Goal: Information Seeking & Learning: Learn about a topic

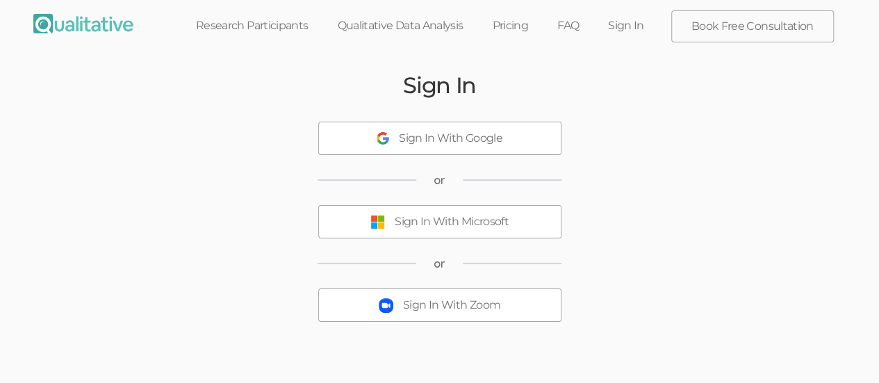
click at [387, 218] on button "Sign In With Microsoft" at bounding box center [439, 221] width 243 height 33
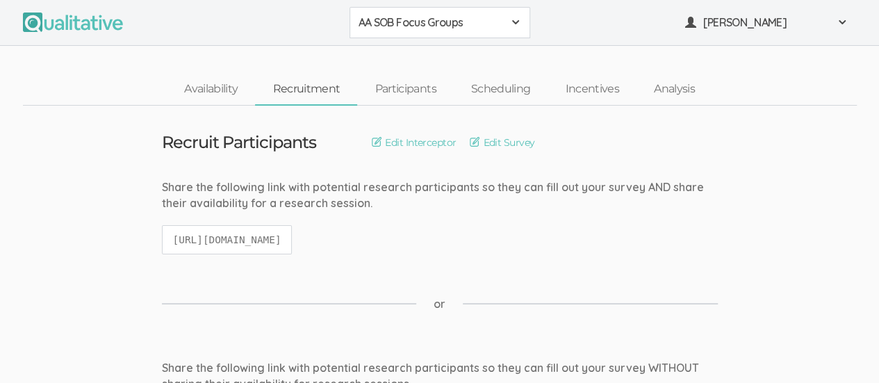
click at [506, 20] on div "AA SOB Focus Groups" at bounding box center [440, 23] width 163 height 16
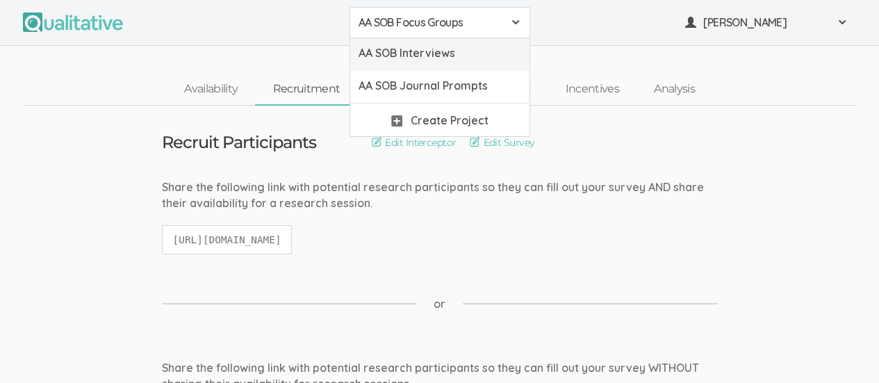
click at [471, 63] on link "AA SOB Interviews" at bounding box center [439, 54] width 179 height 33
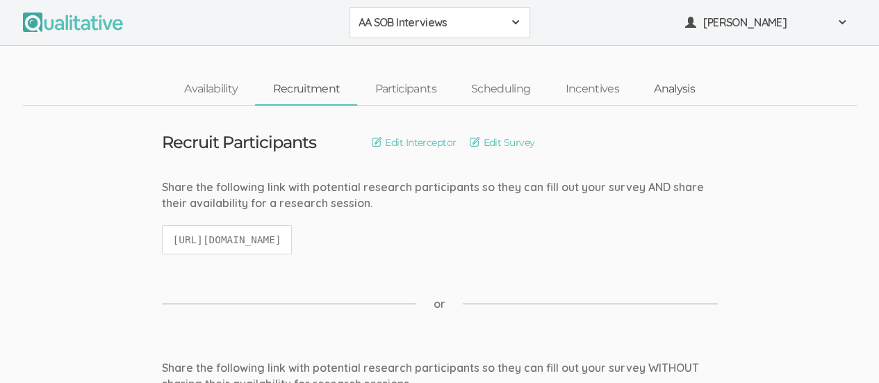
click at [672, 88] on link "Analysis" at bounding box center [675, 89] width 76 height 30
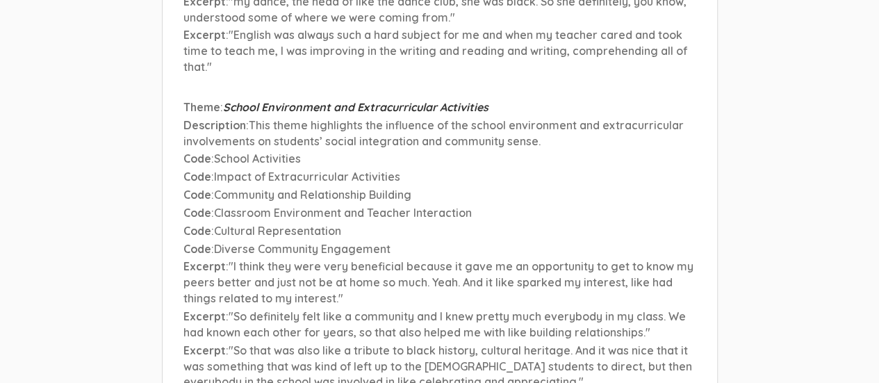
scroll to position [5591, 0]
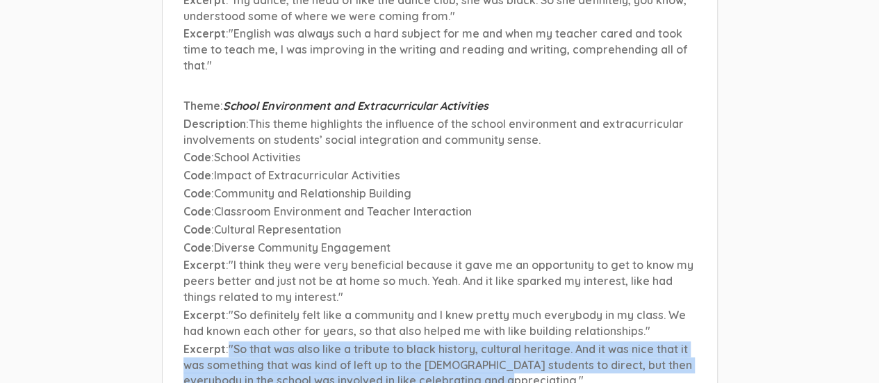
drag, startPoint x: 228, startPoint y: 253, endPoint x: 512, endPoint y: 285, distance: 285.5
click at [512, 341] on p "Excerpt : "So that was also like a tribute to black history, cultural heritage.…" at bounding box center [440, 365] width 513 height 48
copy span ""So that was also like a tribute to black history, cultural heritage. And it wa…"
click at [577, 186] on p "Code : Community and Relationship Building" at bounding box center [440, 194] width 513 height 16
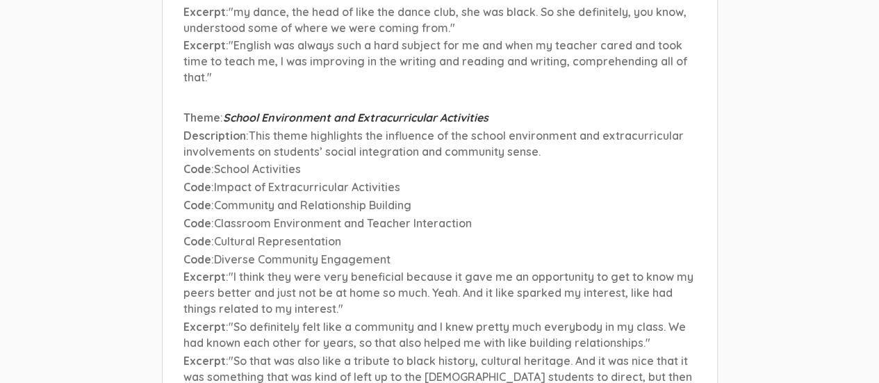
scroll to position [5584, 0]
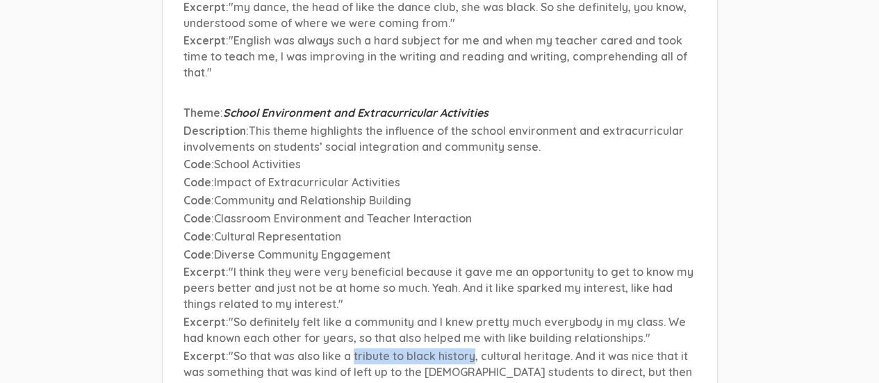
drag, startPoint x: 353, startPoint y: 261, endPoint x: 474, endPoint y: 256, distance: 121.1
click at [474, 349] on span ""So that was also like a tribute to black history, cultural heritage. And it wa…" at bounding box center [438, 372] width 509 height 46
click at [462, 349] on span ""So that was also like a tribute to black history, cultural heritage. And it wa…" at bounding box center [438, 372] width 509 height 46
drag, startPoint x: 355, startPoint y: 260, endPoint x: 476, endPoint y: 264, distance: 121.0
click at [476, 349] on span ""So that was also like a tribute to black history, cultural heritage. And it wa…" at bounding box center [438, 372] width 509 height 46
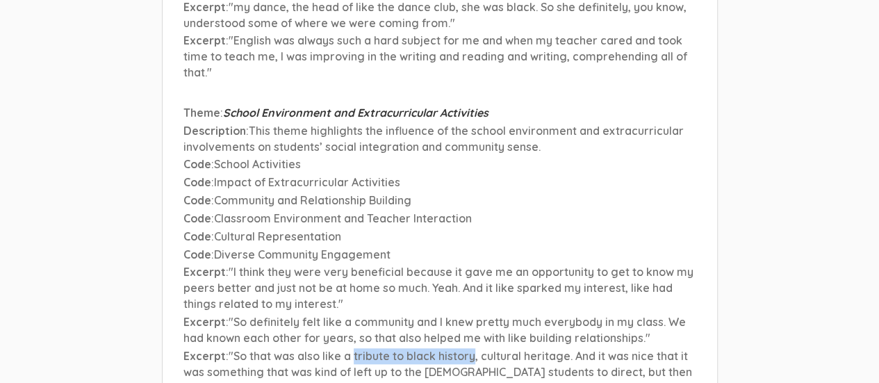
copy span "tribute to black history"
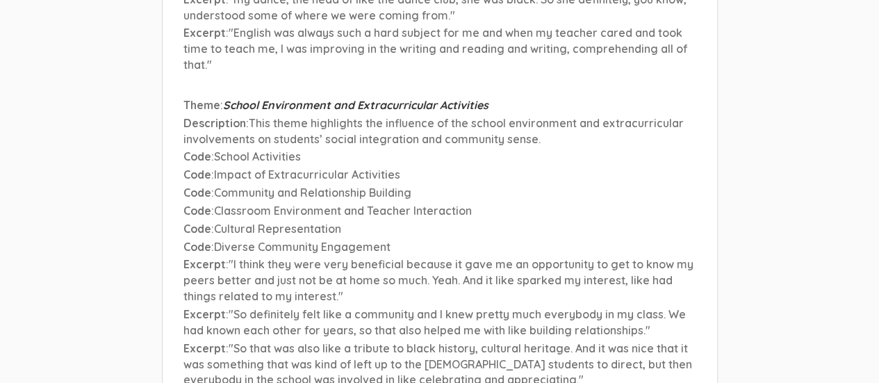
scroll to position [5593, 0]
drag, startPoint x: 516, startPoint y: 184, endPoint x: 622, endPoint y: 185, distance: 106.4
click at [622, 257] on span ""I think they were very beneficial because it gave me an opportunity to get to …" at bounding box center [439, 280] width 510 height 46
copy span "sparked my interest"
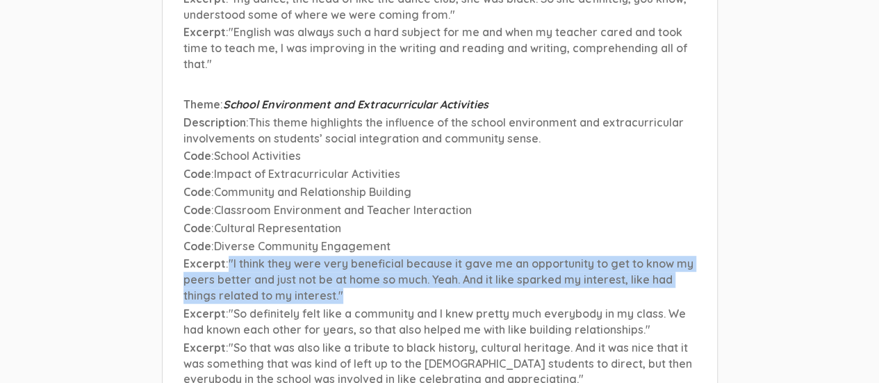
drag, startPoint x: 229, startPoint y: 168, endPoint x: 340, endPoint y: 195, distance: 114.0
click at [340, 256] on p "Excerpt : "I think they were very beneficial because it gave me an opportunity …" at bounding box center [440, 280] width 513 height 48
copy span ""I think they were very beneficial because it gave me an opportunity to get to …"
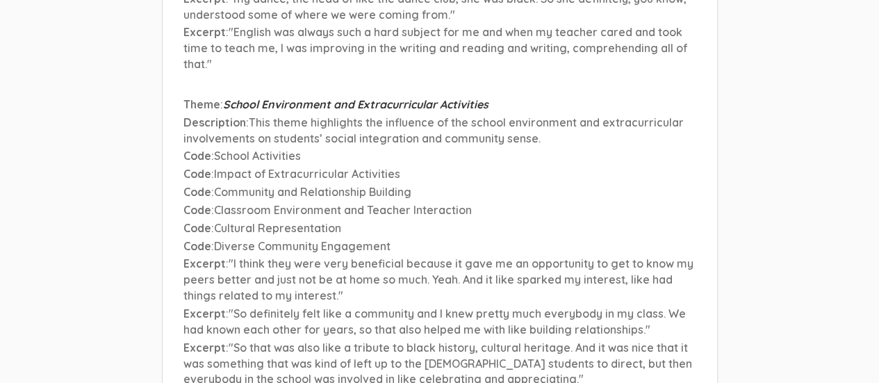
click at [606, 184] on p "Code : Community and Relationship Building" at bounding box center [440, 192] width 513 height 16
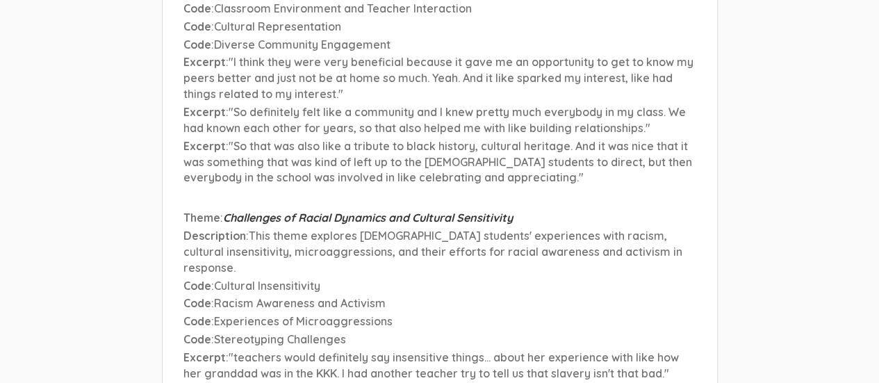
scroll to position [5796, 0]
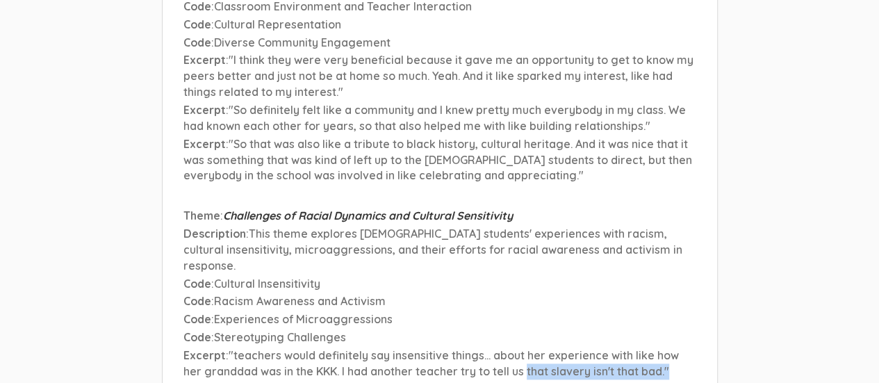
drag, startPoint x: 506, startPoint y: 257, endPoint x: 651, endPoint y: 261, distance: 144.7
click at [651, 348] on p "Excerpt : "teachers would definitely say insensitive things... about her experi…" at bounding box center [440, 364] width 513 height 32
copy span "that slavery isn't that bad.""
drag, startPoint x: 296, startPoint y: 259, endPoint x: 315, endPoint y: 260, distance: 18.8
click at [315, 348] on span ""teachers would definitely say insensitive things... about her experience with …" at bounding box center [432, 363] width 496 height 30
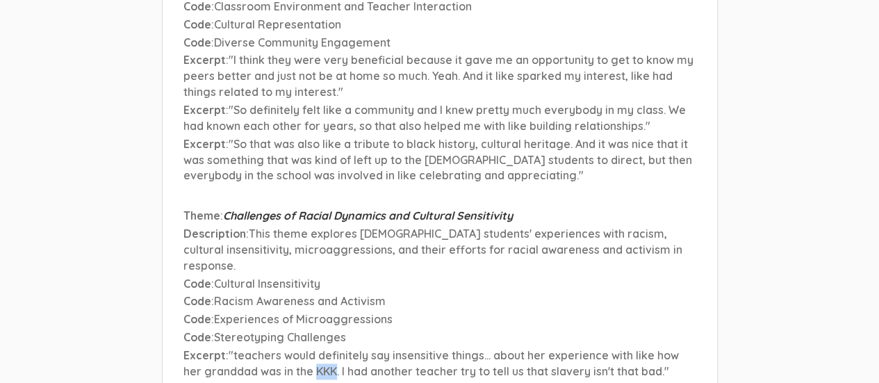
copy span "KKK"
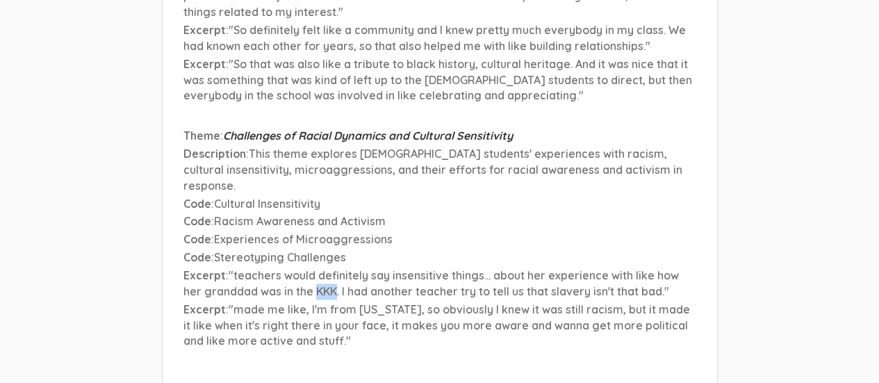
scroll to position [5864, 0]
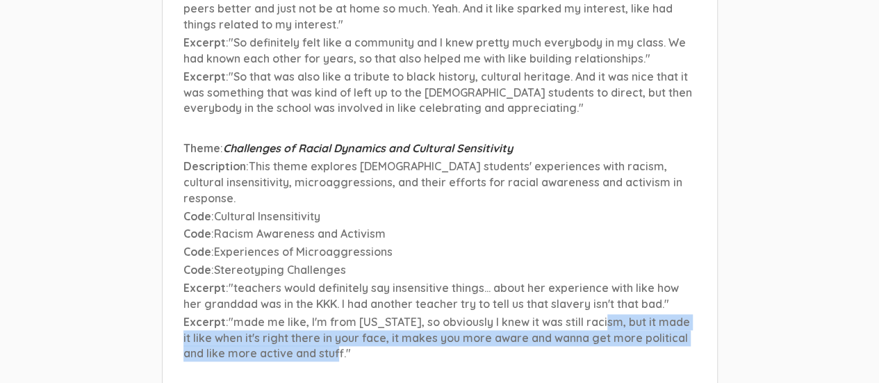
drag, startPoint x: 603, startPoint y: 209, endPoint x: 609, endPoint y: 251, distance: 42.8
click at [609, 251] on li "Theme : Challenges of Racial Dynamics and Cultural Sensitivity Description : Th…" at bounding box center [440, 251] width 513 height 223
copy span "but it made it like when it's right there in your face, it makes you more aware…"
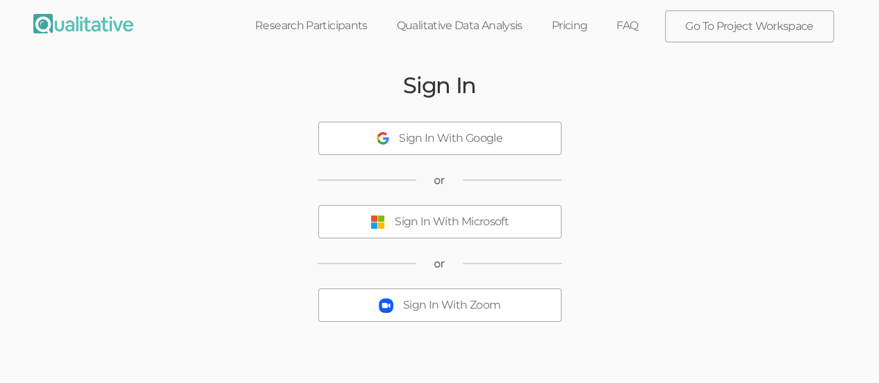
click at [387, 219] on button "Sign In With Microsoft" at bounding box center [439, 221] width 243 height 33
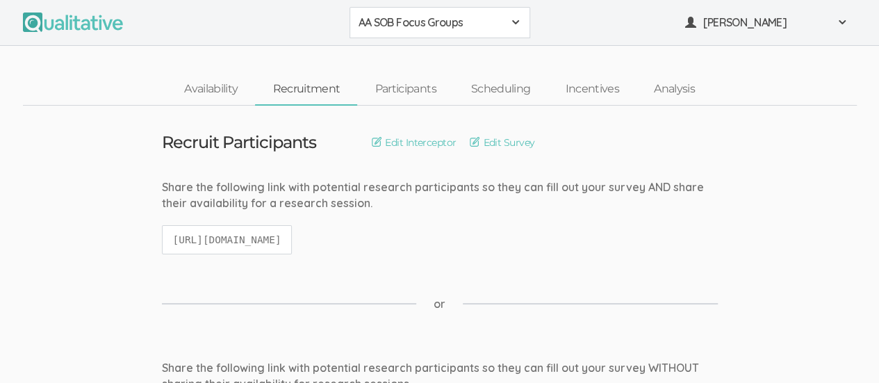
click at [516, 27] on span at bounding box center [515, 22] width 11 height 11
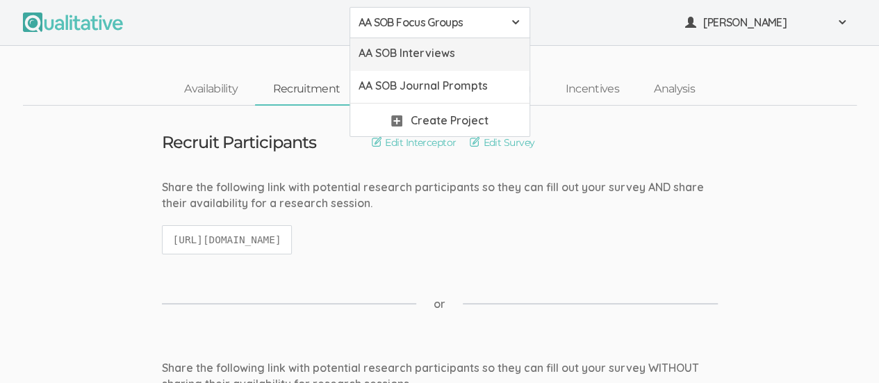
click at [480, 51] on span "AA SOB Interviews" at bounding box center [440, 53] width 163 height 16
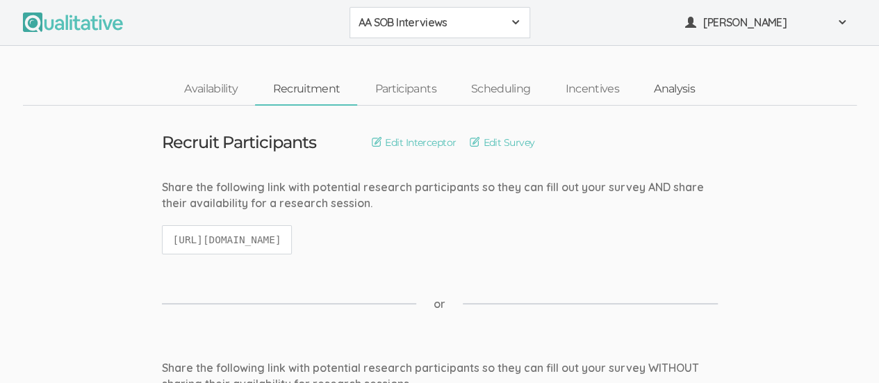
click at [697, 99] on link "Analysis" at bounding box center [675, 89] width 76 height 30
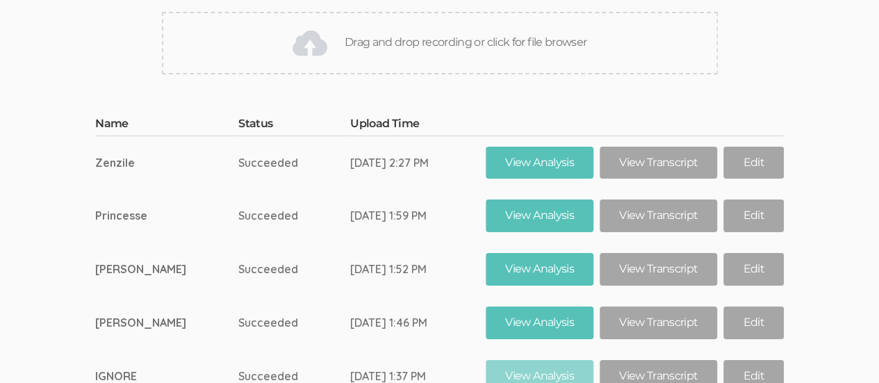
scroll to position [8597, 0]
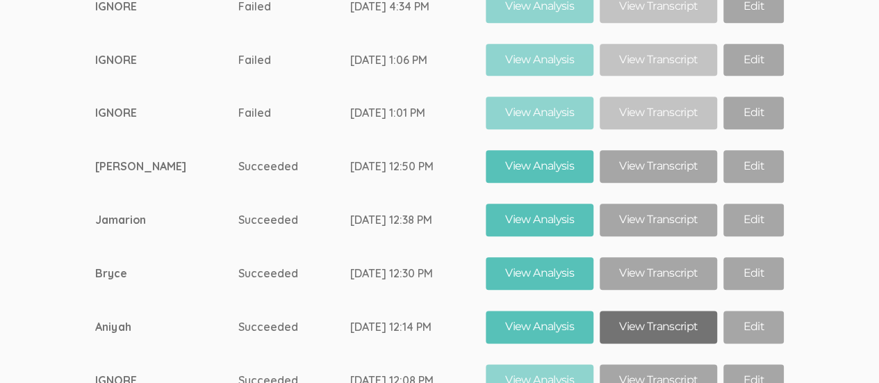
click at [658, 311] on link "View Transcript" at bounding box center [658, 327] width 117 height 33
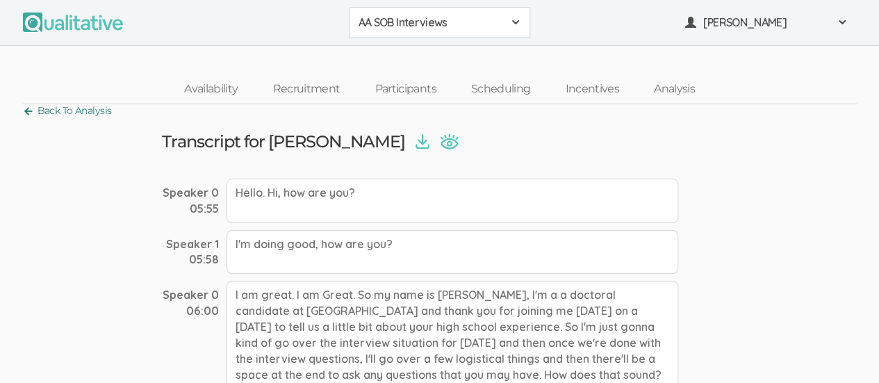
click at [28, 109] on link "Back To Analysis" at bounding box center [67, 111] width 89 height 19
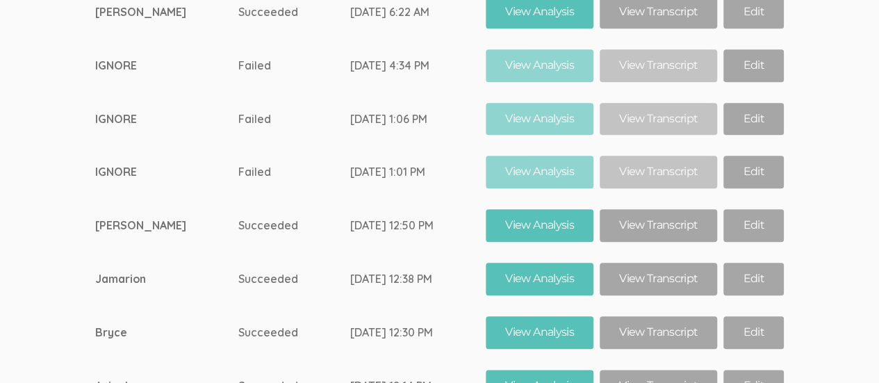
scroll to position [8538, 0]
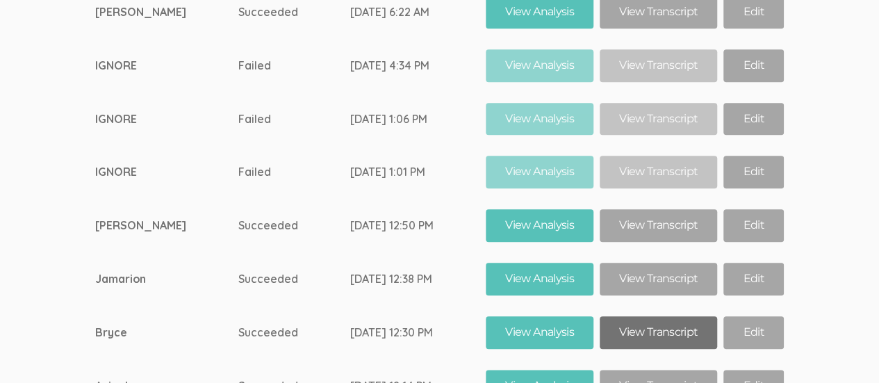
click at [649, 316] on link "View Transcript" at bounding box center [658, 332] width 117 height 33
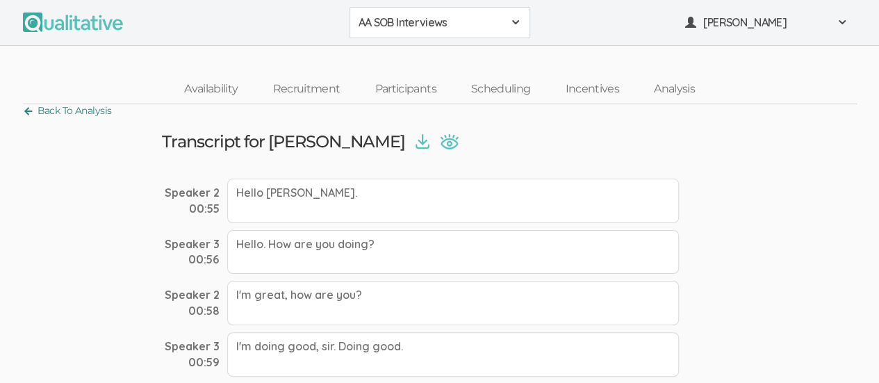
click at [28, 115] on link "Back To Analysis" at bounding box center [67, 111] width 89 height 19
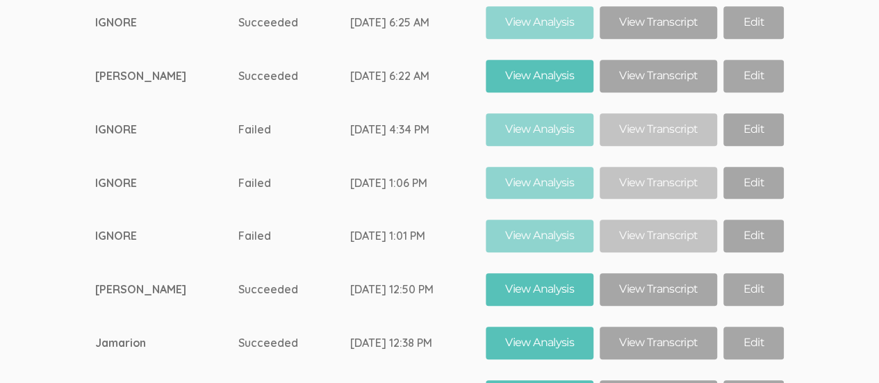
scroll to position [8468, 0]
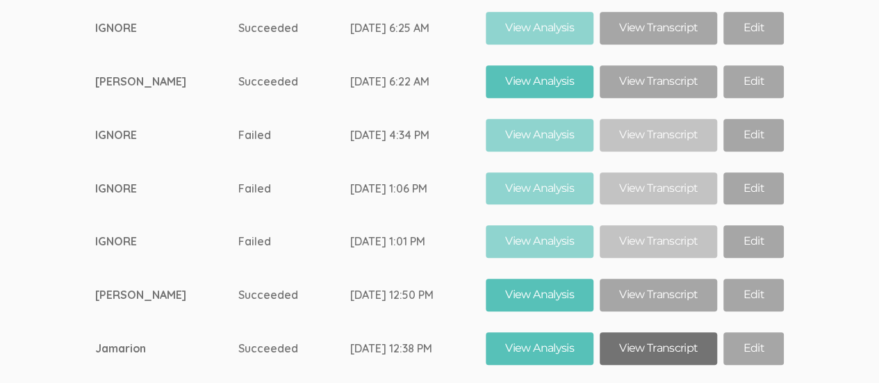
click at [657, 332] on link "View Transcript" at bounding box center [658, 348] width 117 height 33
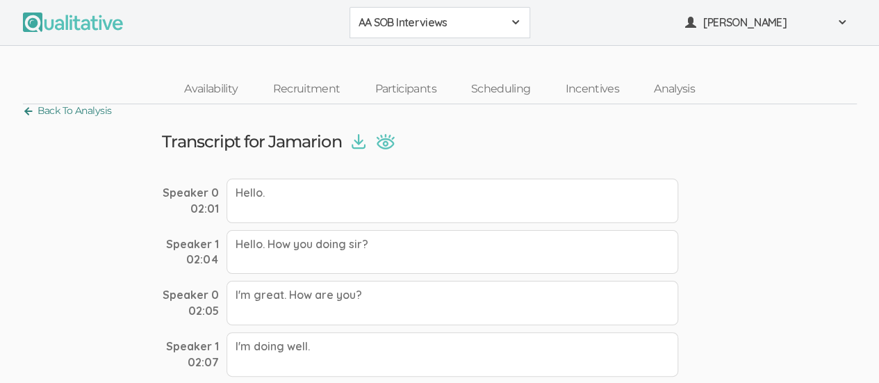
click at [24, 111] on link "Back To Analysis" at bounding box center [67, 111] width 89 height 19
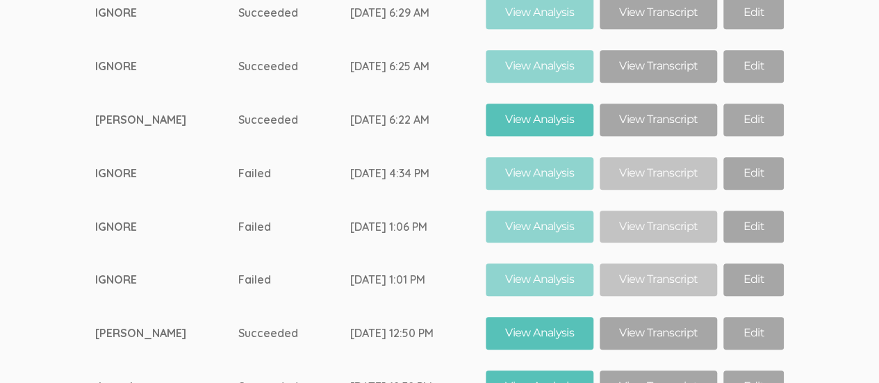
scroll to position [8429, 0]
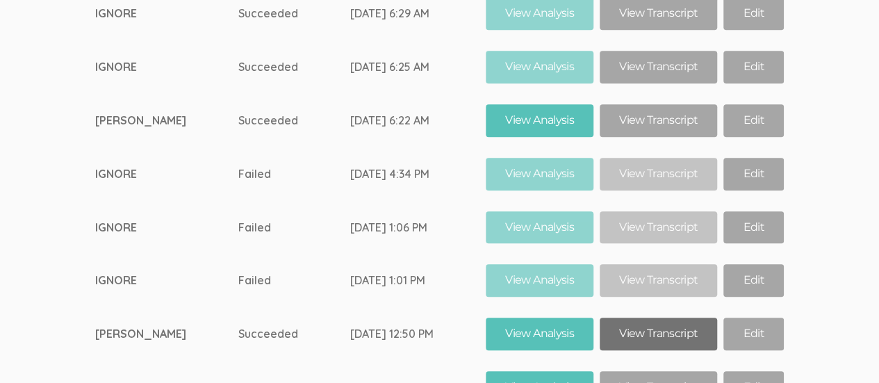
click at [662, 318] on link "View Transcript" at bounding box center [658, 334] width 117 height 33
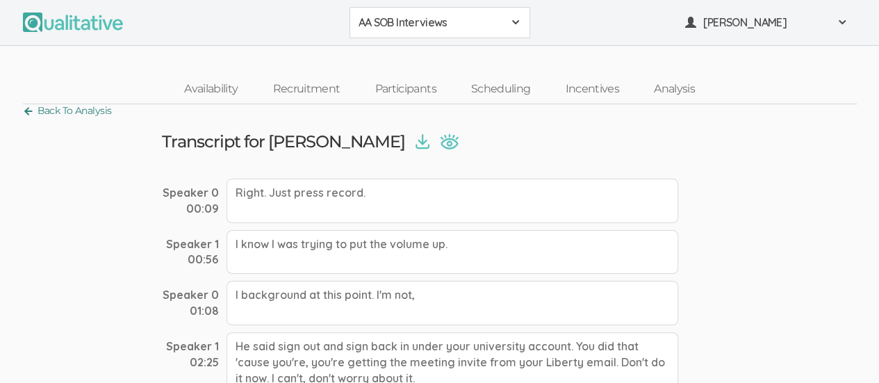
click at [24, 112] on link "Back To Analysis" at bounding box center [67, 111] width 89 height 19
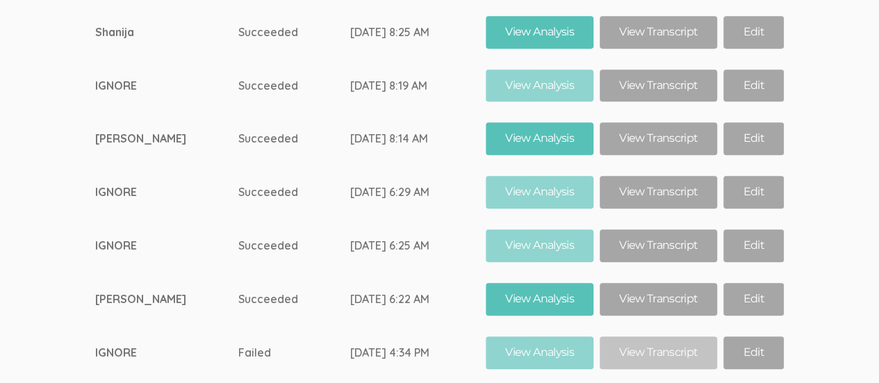
scroll to position [8225, 0]
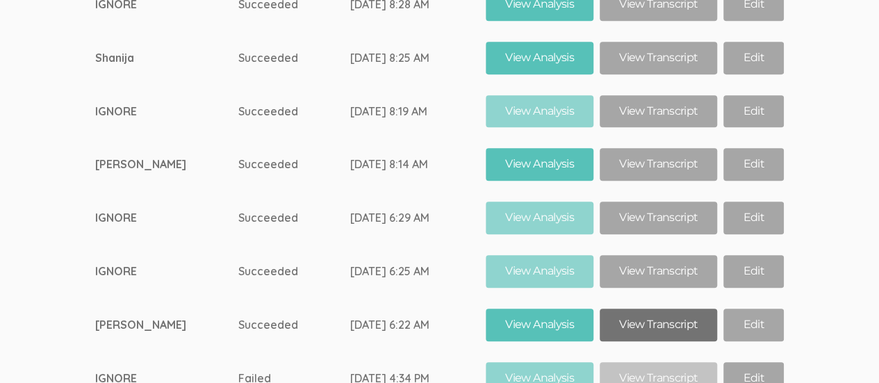
click at [656, 309] on link "View Transcript" at bounding box center [658, 325] width 117 height 33
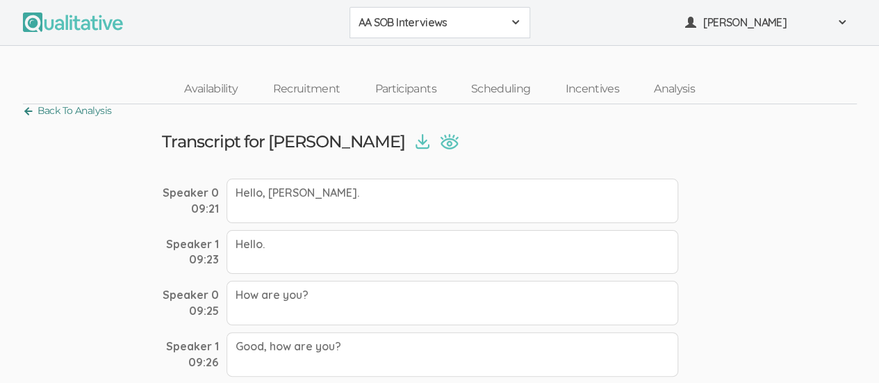
click at [31, 113] on link "Back To Analysis" at bounding box center [67, 111] width 89 height 19
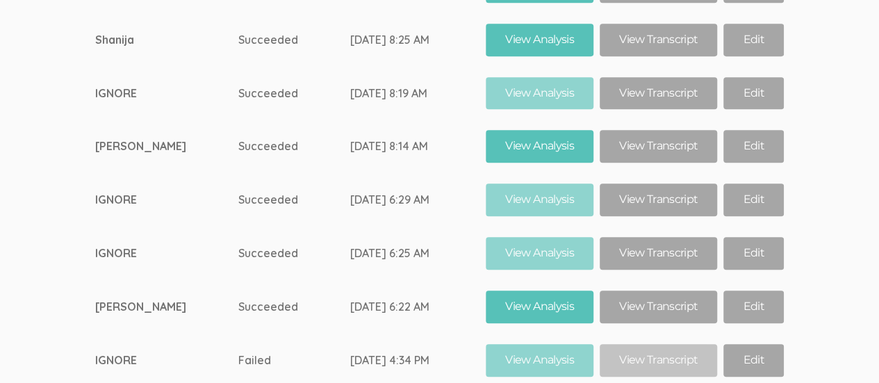
scroll to position [8241, 0]
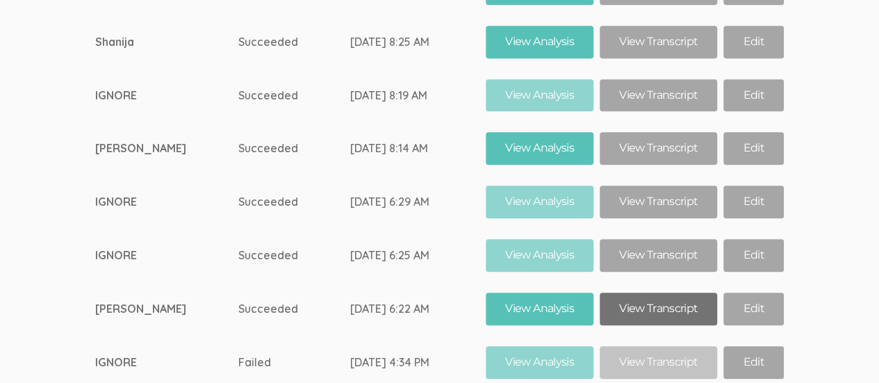
click at [656, 293] on link "View Transcript" at bounding box center [658, 309] width 117 height 33
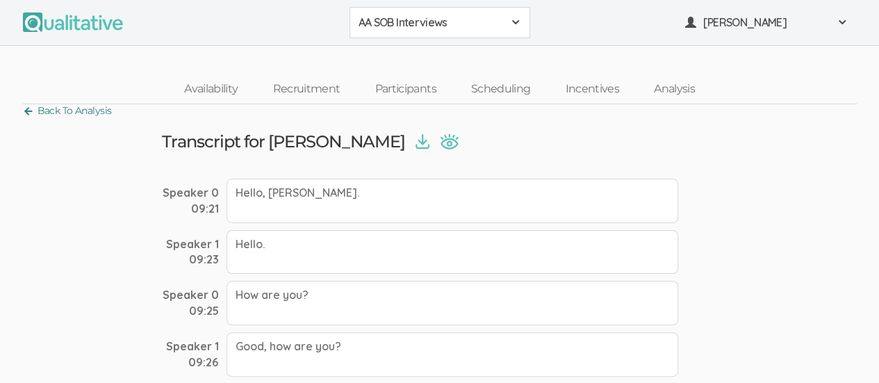
click at [25, 111] on link "Back To Analysis" at bounding box center [67, 111] width 89 height 19
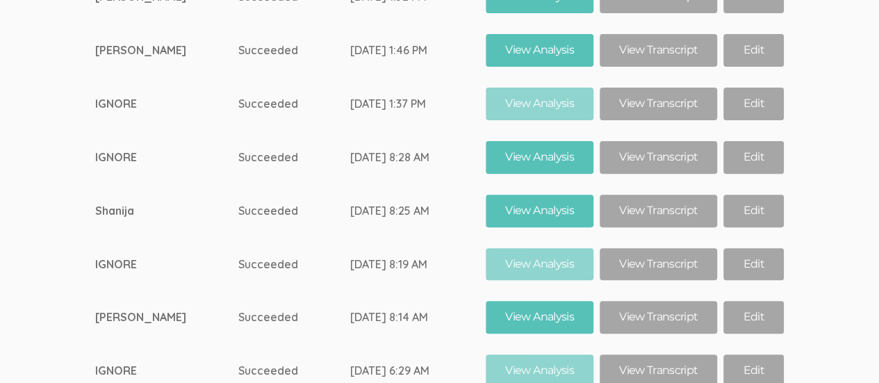
scroll to position [8069, 0]
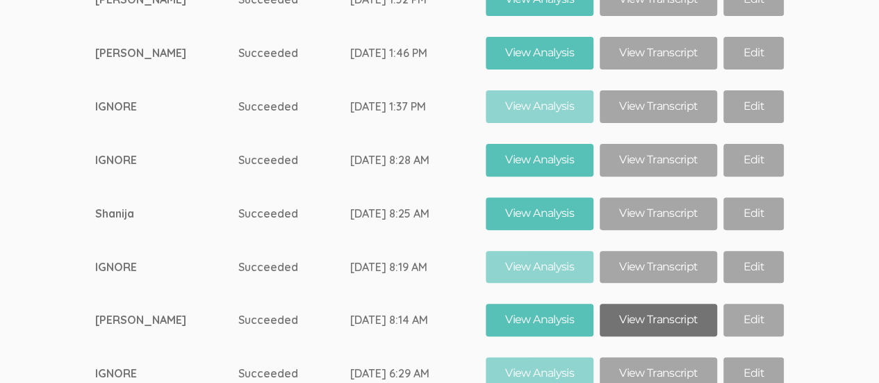
click at [656, 304] on link "View Transcript" at bounding box center [658, 320] width 117 height 33
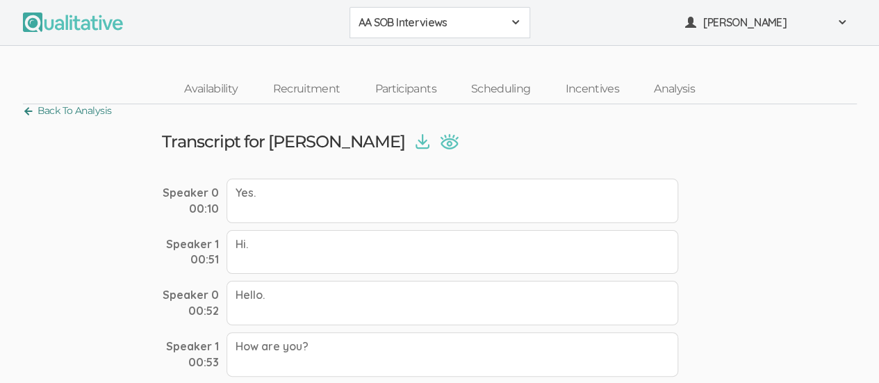
click at [24, 107] on link "Back To Analysis" at bounding box center [67, 111] width 89 height 19
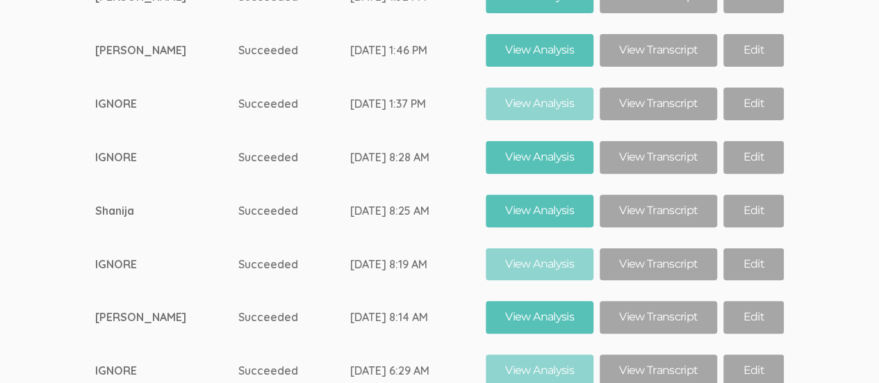
scroll to position [8056, 0]
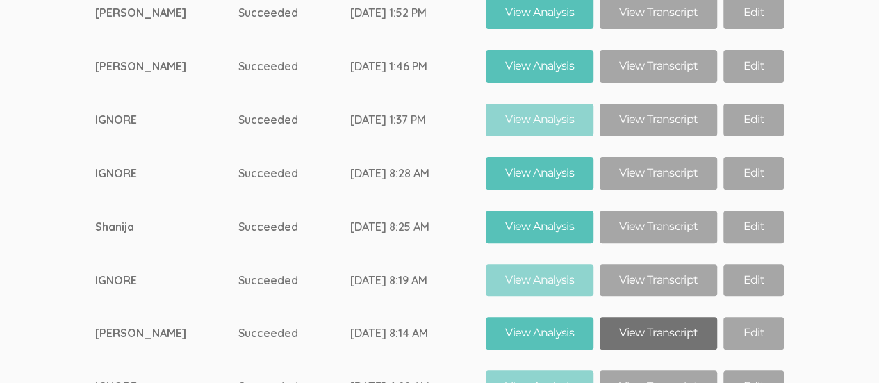
click at [658, 317] on link "View Transcript" at bounding box center [658, 333] width 117 height 33
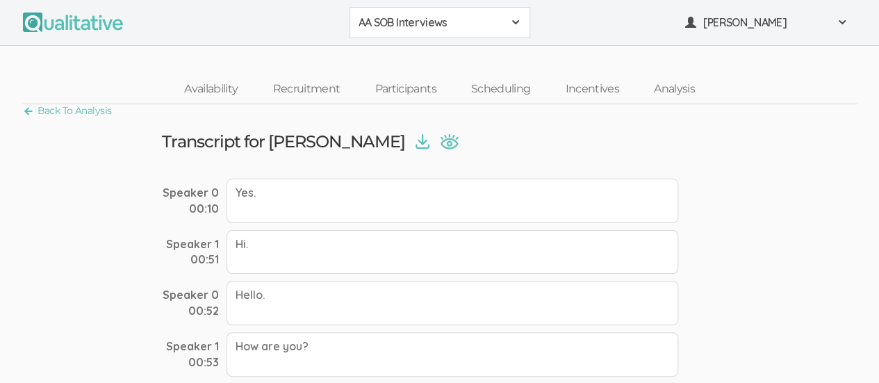
click at [25, 110] on link "Back To Analysis" at bounding box center [67, 111] width 89 height 19
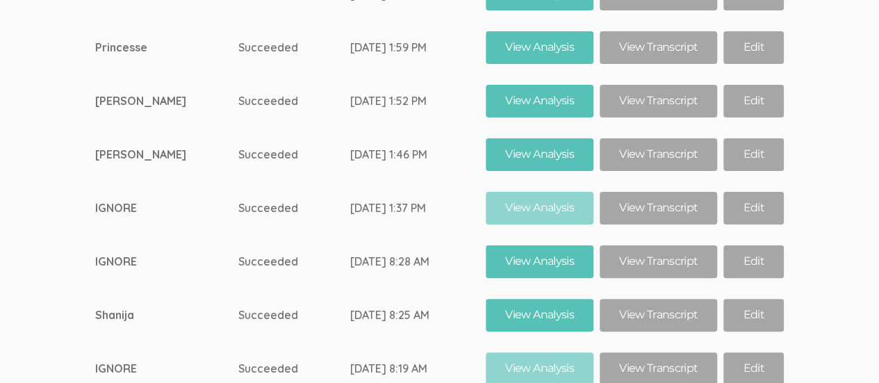
scroll to position [7971, 0]
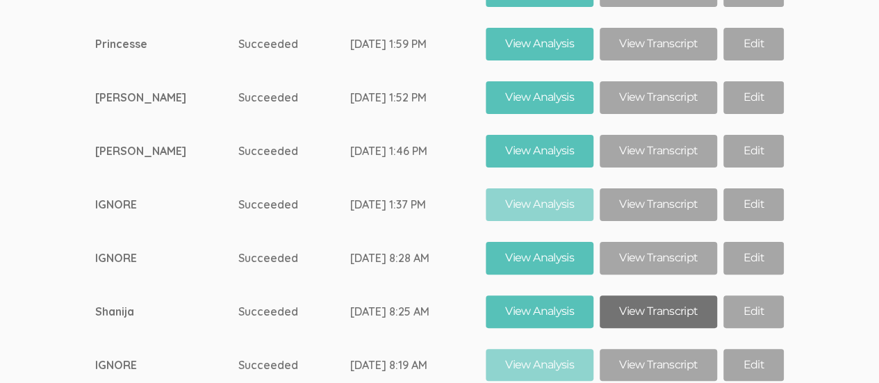
click at [662, 295] on link "View Transcript" at bounding box center [658, 311] width 117 height 33
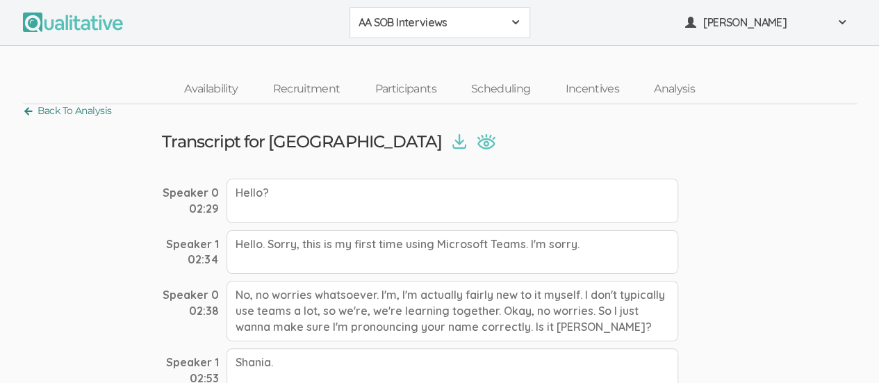
click at [27, 111] on link "Back To Analysis" at bounding box center [67, 111] width 89 height 19
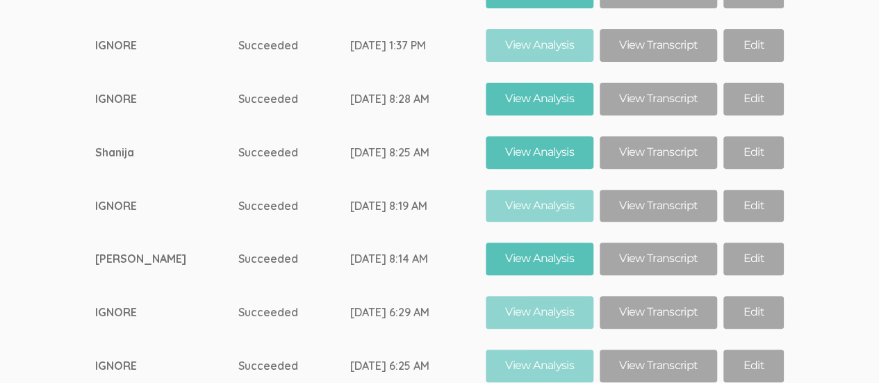
scroll to position [8159, 0]
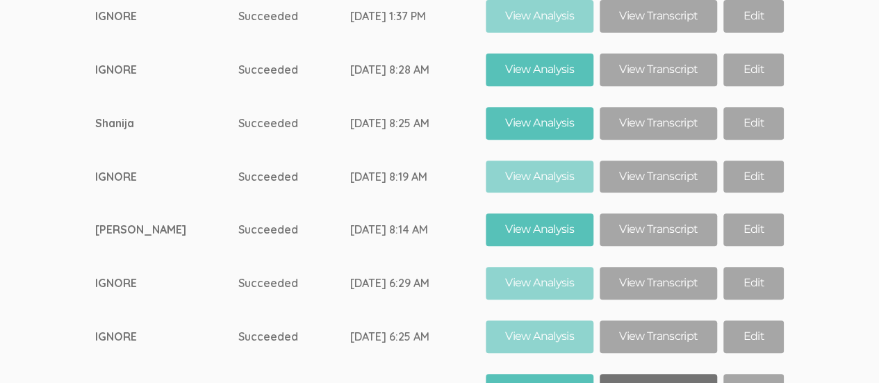
click at [656, 374] on link "View Transcript" at bounding box center [658, 390] width 117 height 33
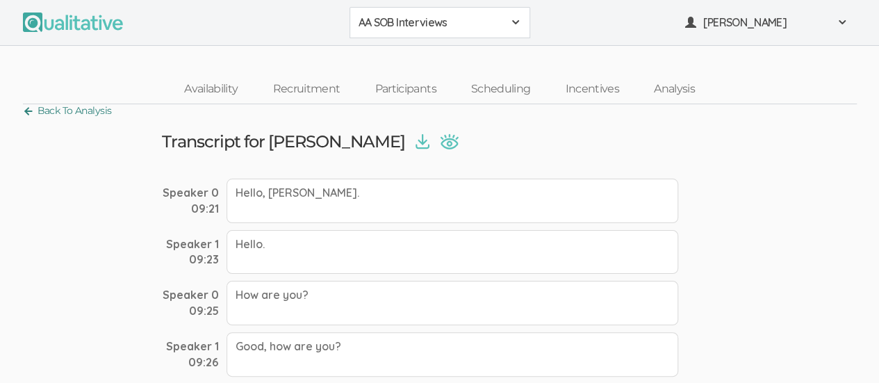
click at [25, 114] on link "Back To Analysis" at bounding box center [67, 111] width 89 height 19
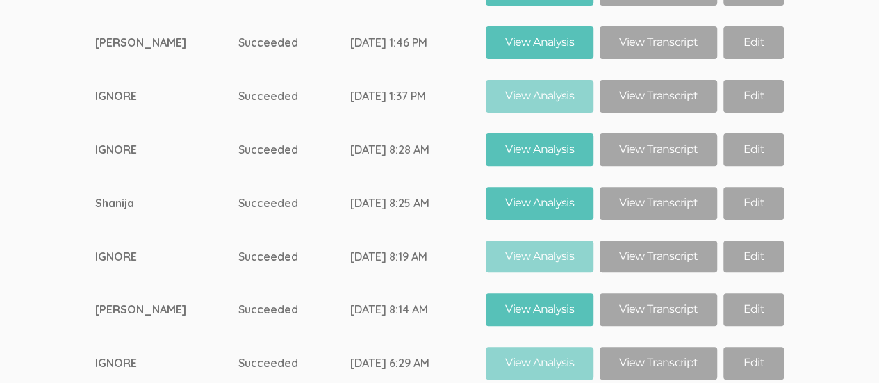
scroll to position [8079, 0]
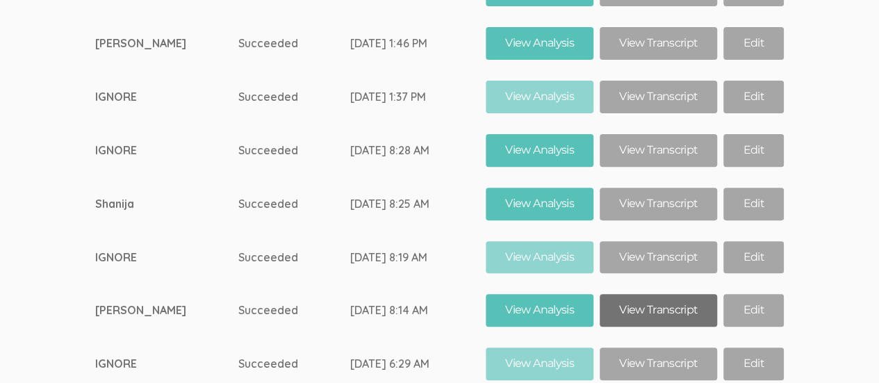
click at [651, 294] on link "View Transcript" at bounding box center [658, 310] width 117 height 33
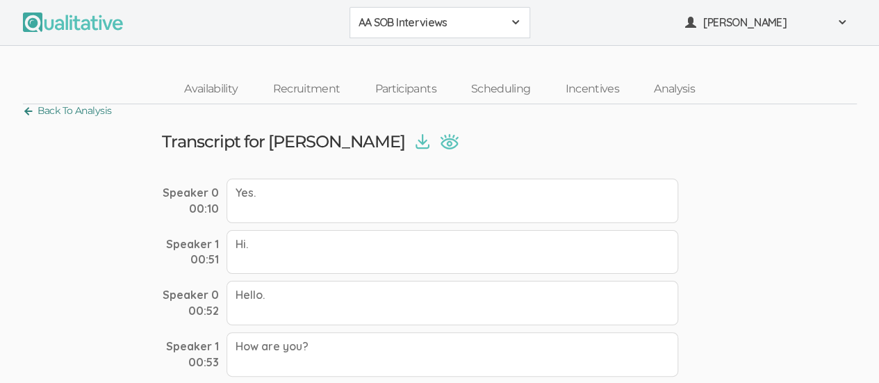
click at [33, 111] on link "Back To Analysis" at bounding box center [67, 111] width 89 height 19
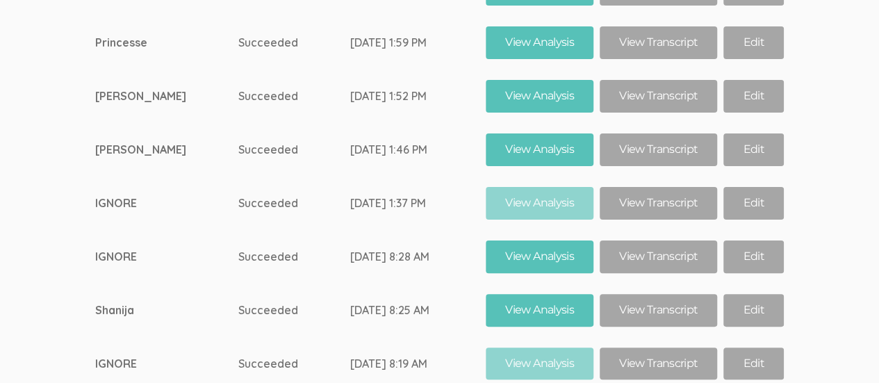
scroll to position [7966, 0]
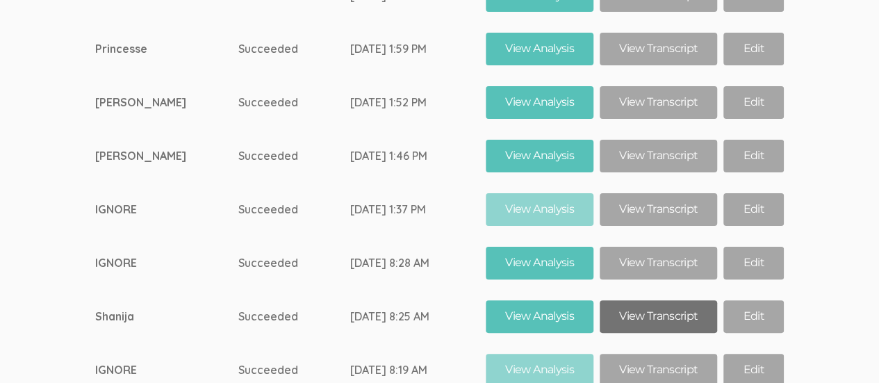
click at [651, 300] on link "View Transcript" at bounding box center [658, 316] width 117 height 33
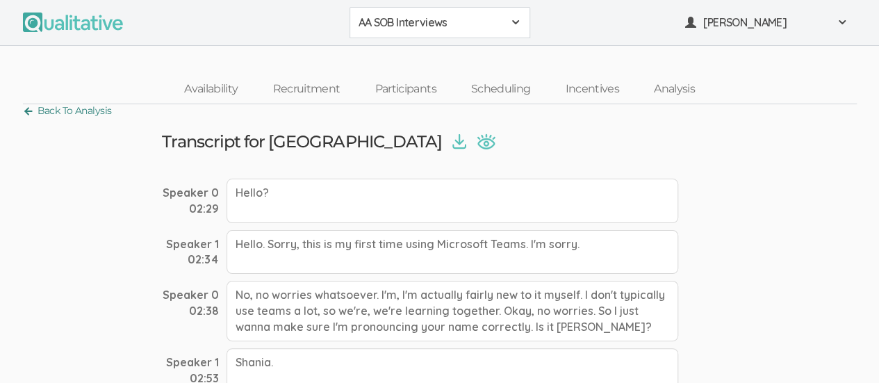
click at [29, 108] on link "Back To Analysis" at bounding box center [67, 111] width 89 height 19
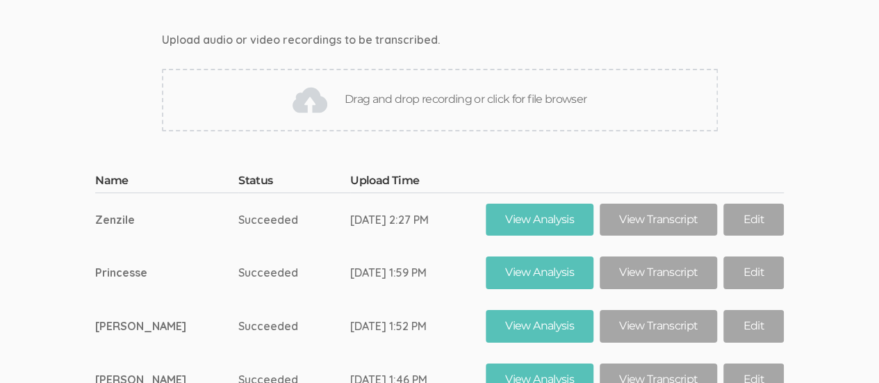
scroll to position [7740, 0]
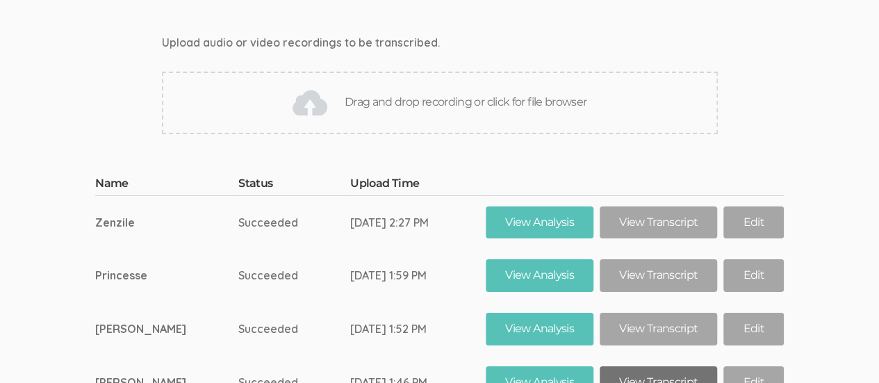
click at [637, 366] on link "View Transcript" at bounding box center [658, 382] width 117 height 33
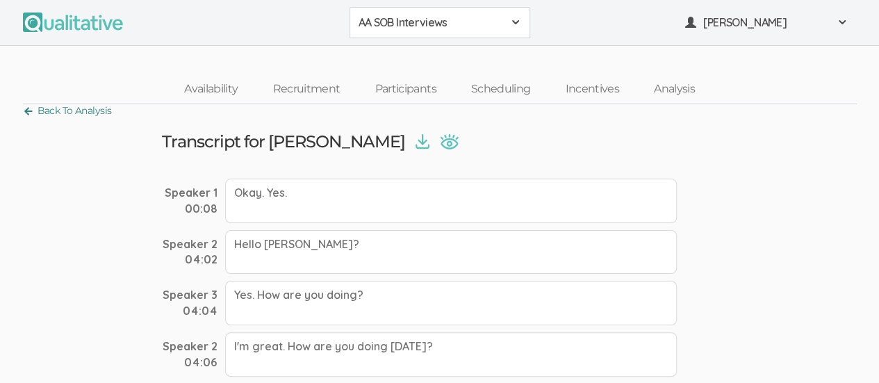
click at [31, 112] on link "Back To Analysis" at bounding box center [67, 111] width 89 height 19
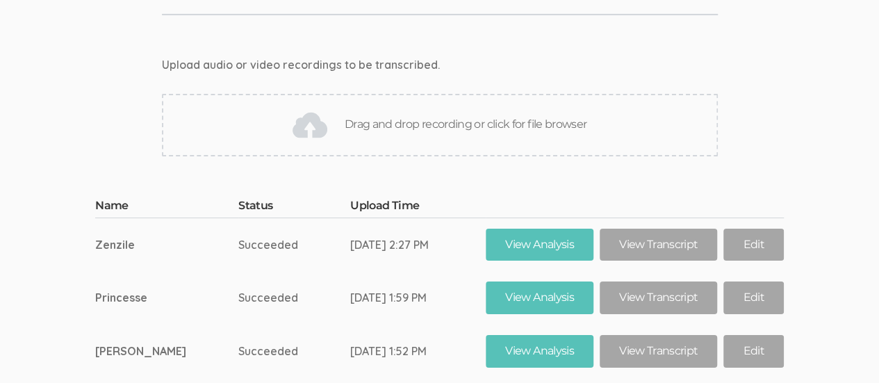
scroll to position [7716, 0]
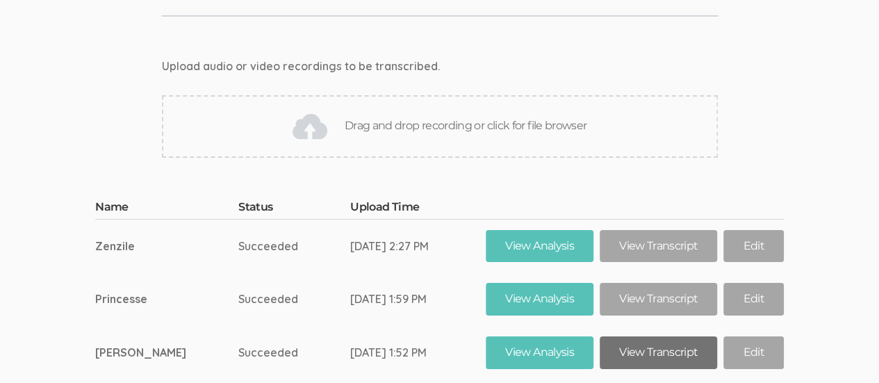
click at [645, 337] on link "View Transcript" at bounding box center [658, 353] width 117 height 33
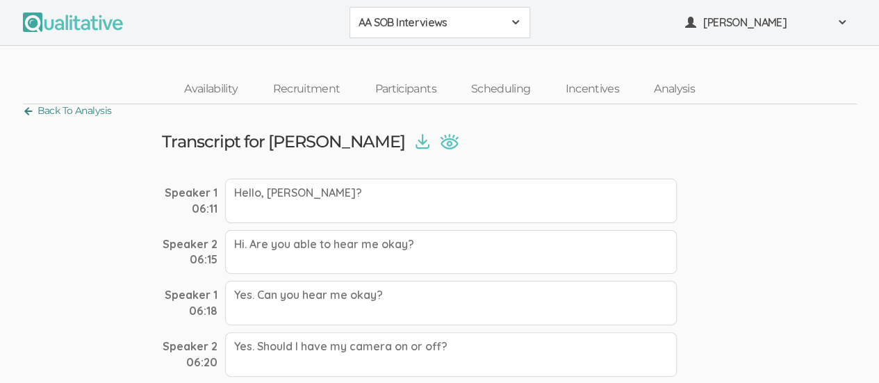
click at [25, 111] on link "Back To Analysis" at bounding box center [67, 111] width 89 height 19
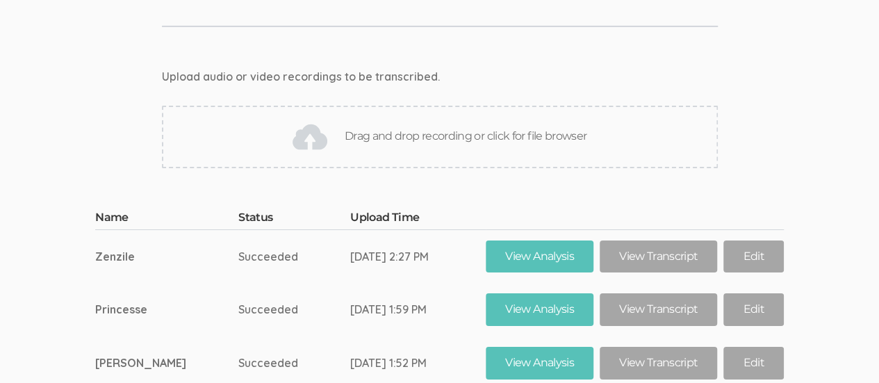
scroll to position [7703, 0]
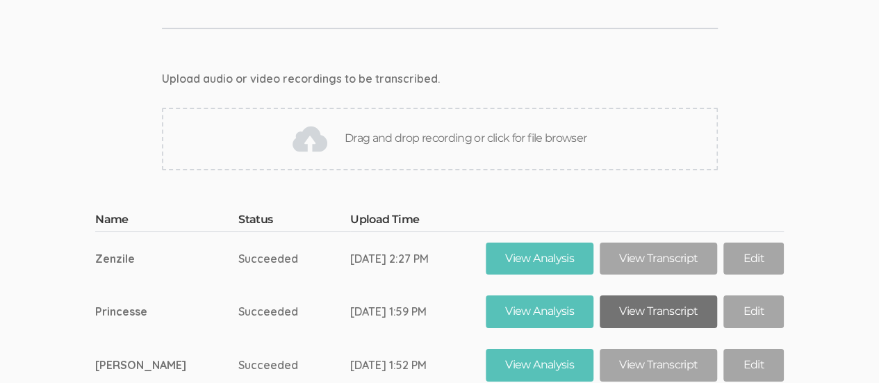
click at [653, 295] on link "View Transcript" at bounding box center [658, 311] width 117 height 33
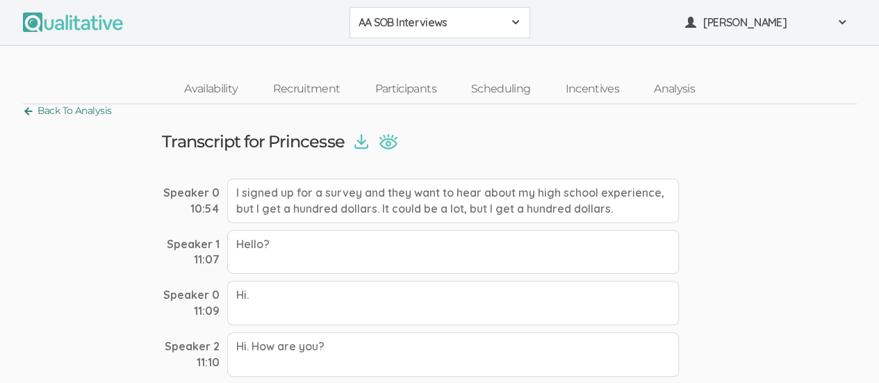
click at [28, 114] on link "Back To Analysis" at bounding box center [67, 111] width 89 height 19
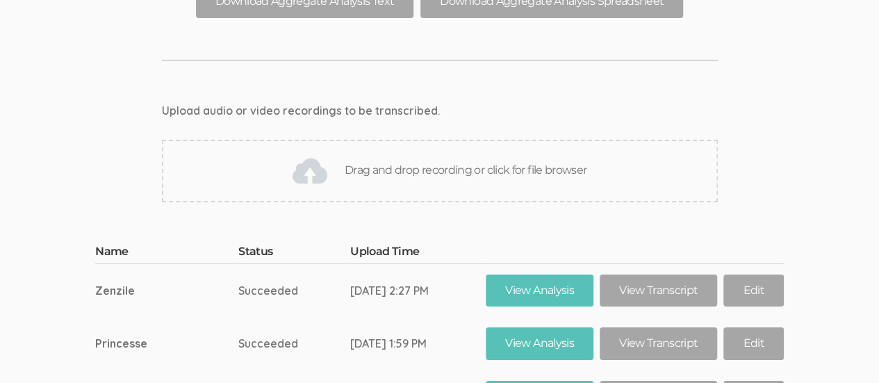
scroll to position [7677, 0]
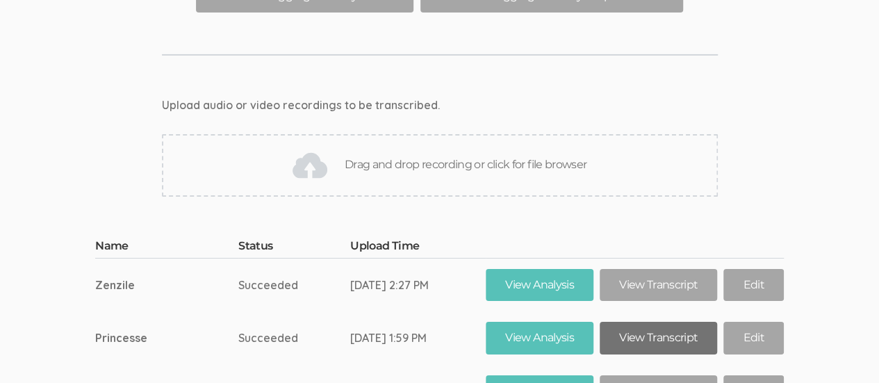
click at [646, 322] on link "View Transcript" at bounding box center [658, 338] width 117 height 33
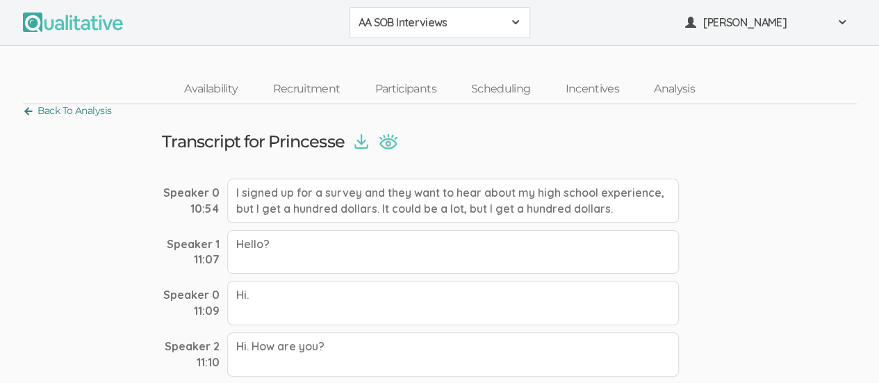
click at [25, 110] on link "Back To Analysis" at bounding box center [67, 111] width 89 height 19
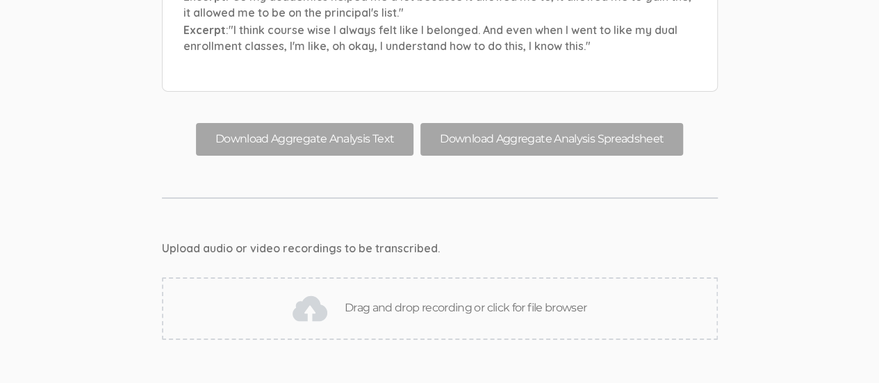
scroll to position [7554, 0]
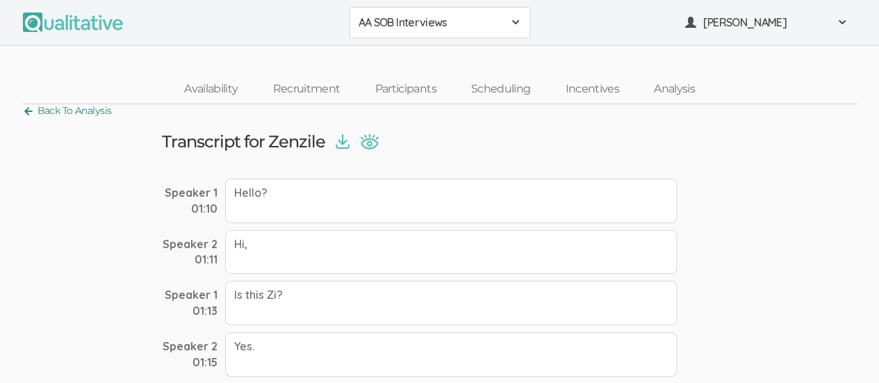
click at [24, 107] on link "Back To Analysis" at bounding box center [67, 111] width 89 height 19
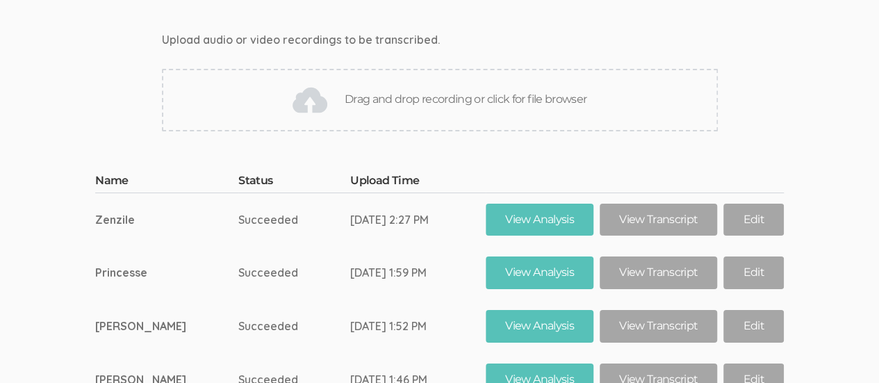
scroll to position [7742, 0]
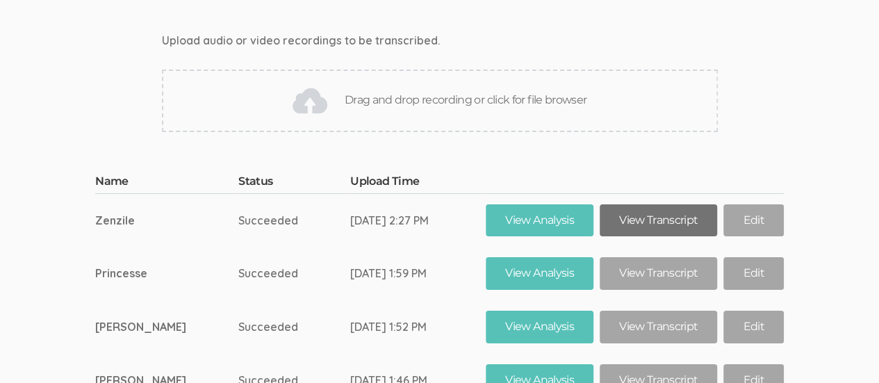
click at [660, 204] on link "View Transcript" at bounding box center [658, 220] width 117 height 33
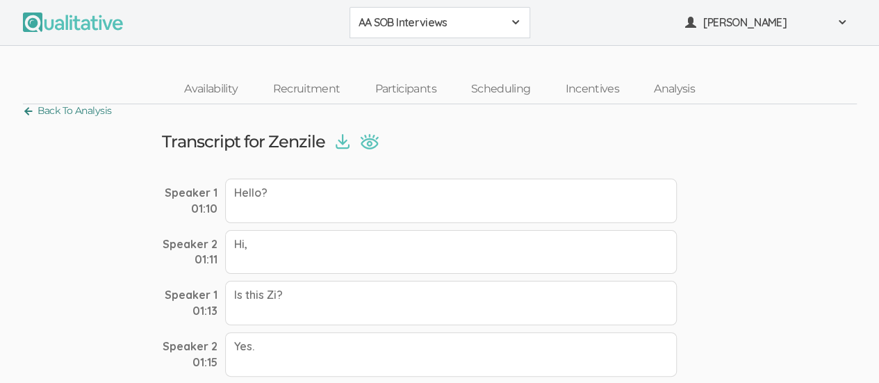
click at [28, 110] on link "Back To Analysis" at bounding box center [67, 111] width 89 height 19
